Goal: Task Accomplishment & Management: Manage account settings

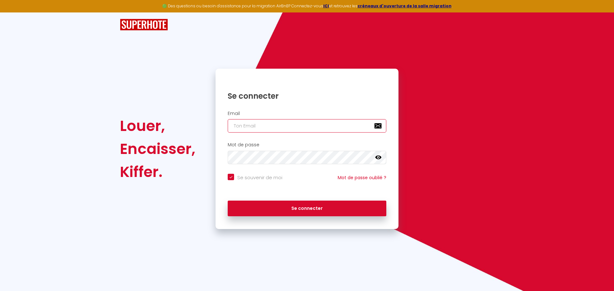
click at [255, 126] on input "email" at bounding box center [307, 125] width 159 height 13
type input "[EMAIL_ADDRESS][DOMAIN_NAME]"
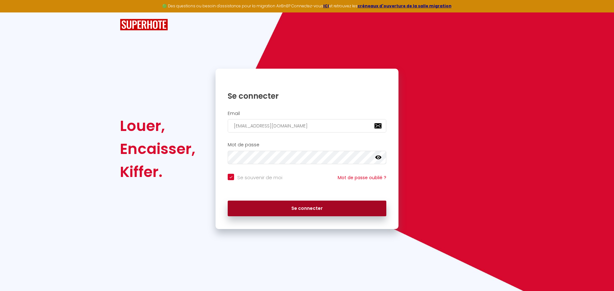
click at [283, 208] on button "Se connecter" at bounding box center [307, 209] width 159 height 16
checkbox input "true"
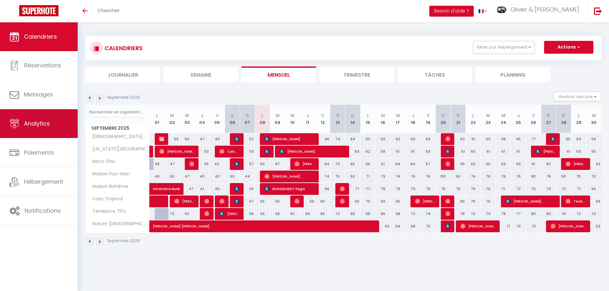
click at [31, 116] on link "Analytics" at bounding box center [39, 123] width 78 height 29
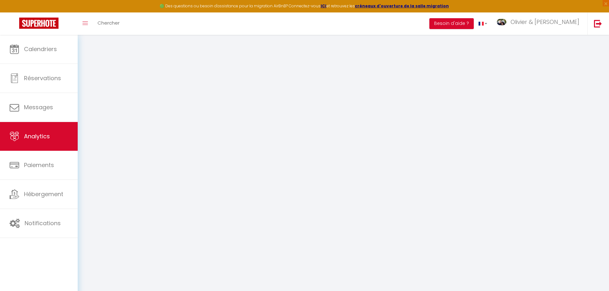
select select "2025"
select select "9"
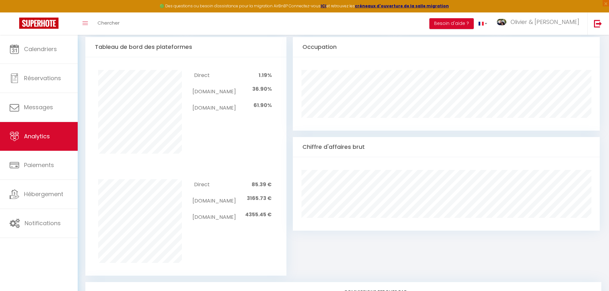
scroll to position [285, 0]
